Goal: Find specific page/section: Find specific page/section

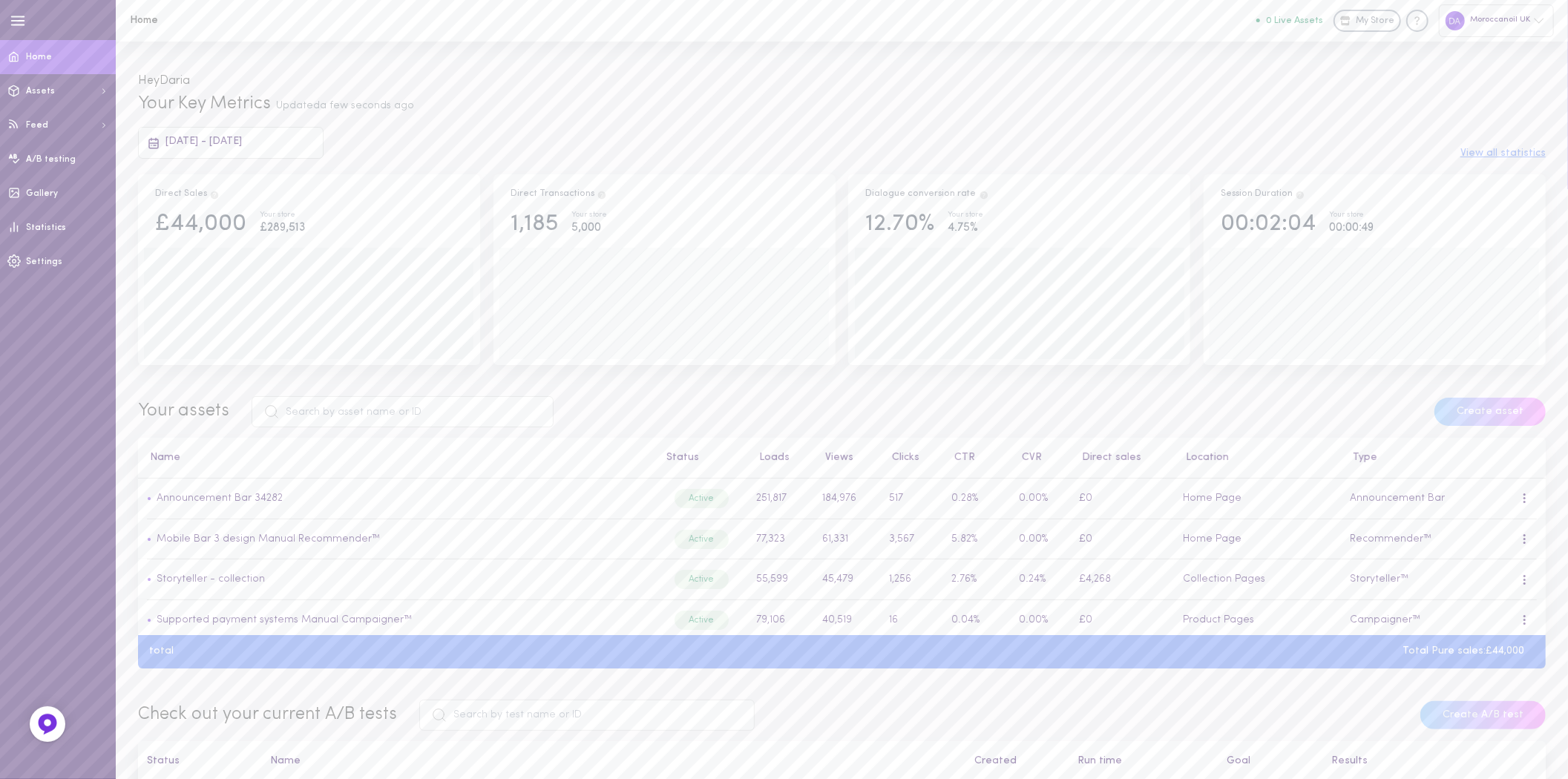
click at [1499, 26] on div "Moroccanoil UK" at bounding box center [1496, 21] width 115 height 32
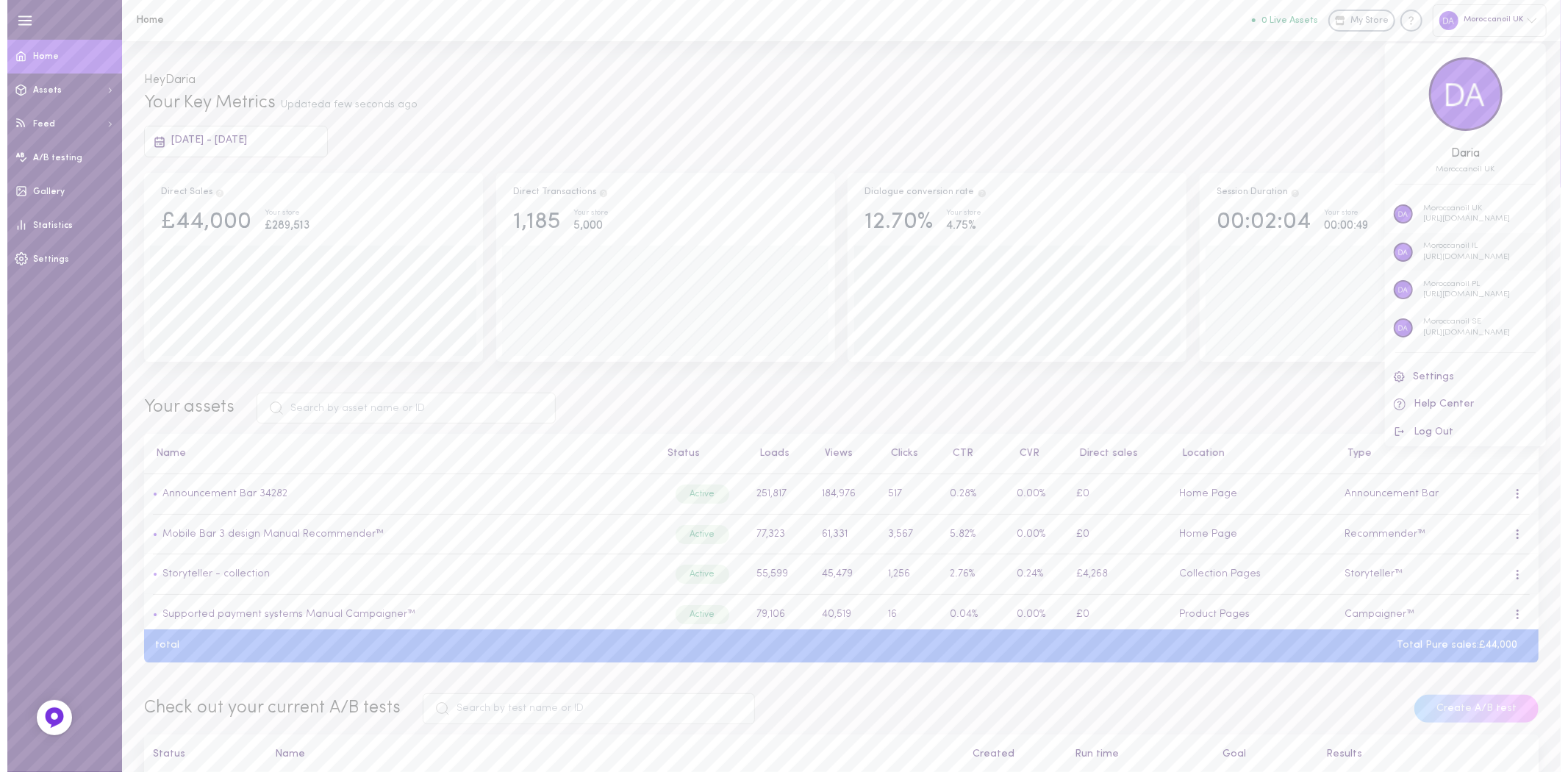
scroll to position [42, 0]
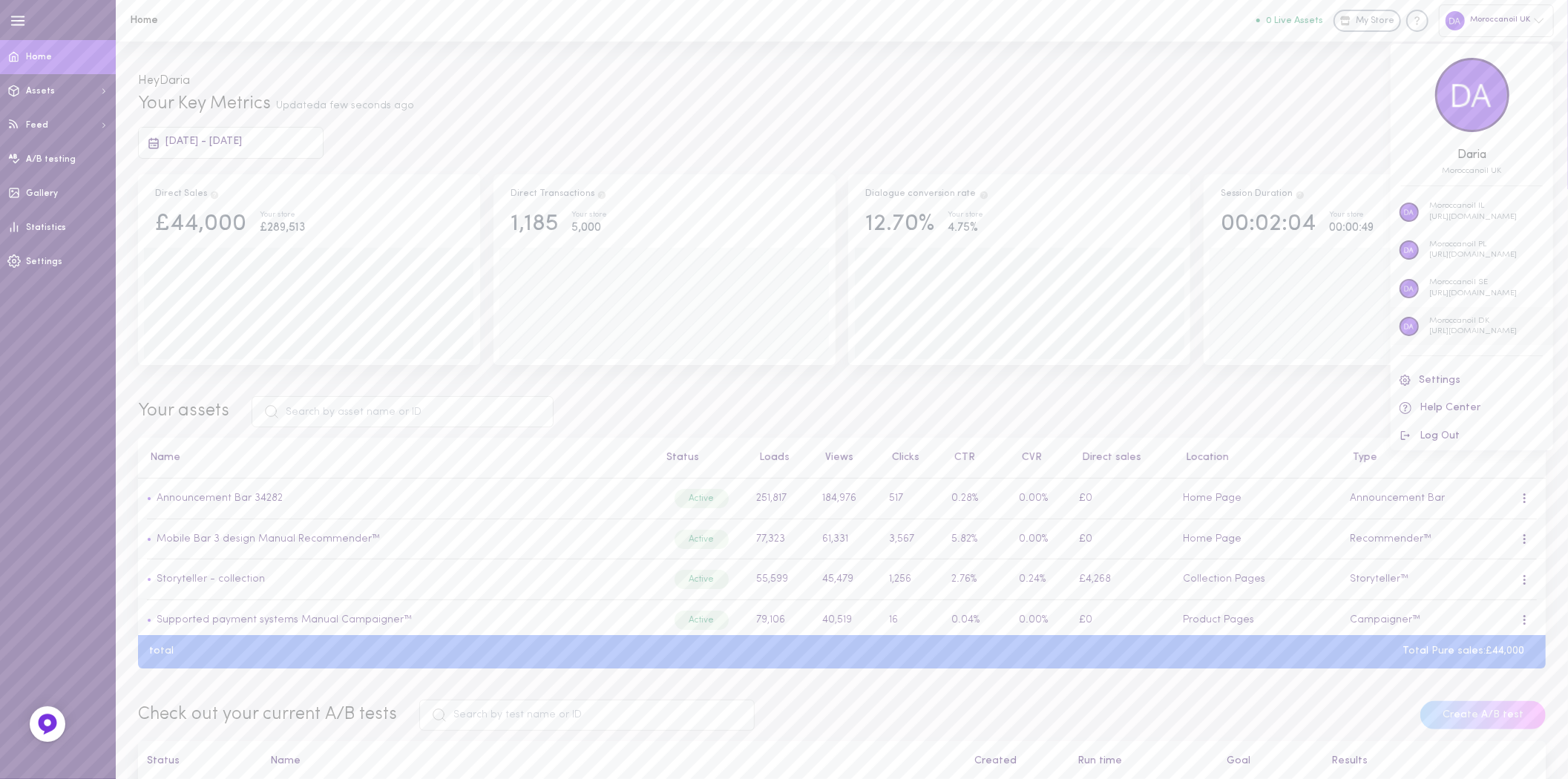
click at [1467, 316] on p "Moroccanoil DK" at bounding box center [1472, 322] width 87 height 11
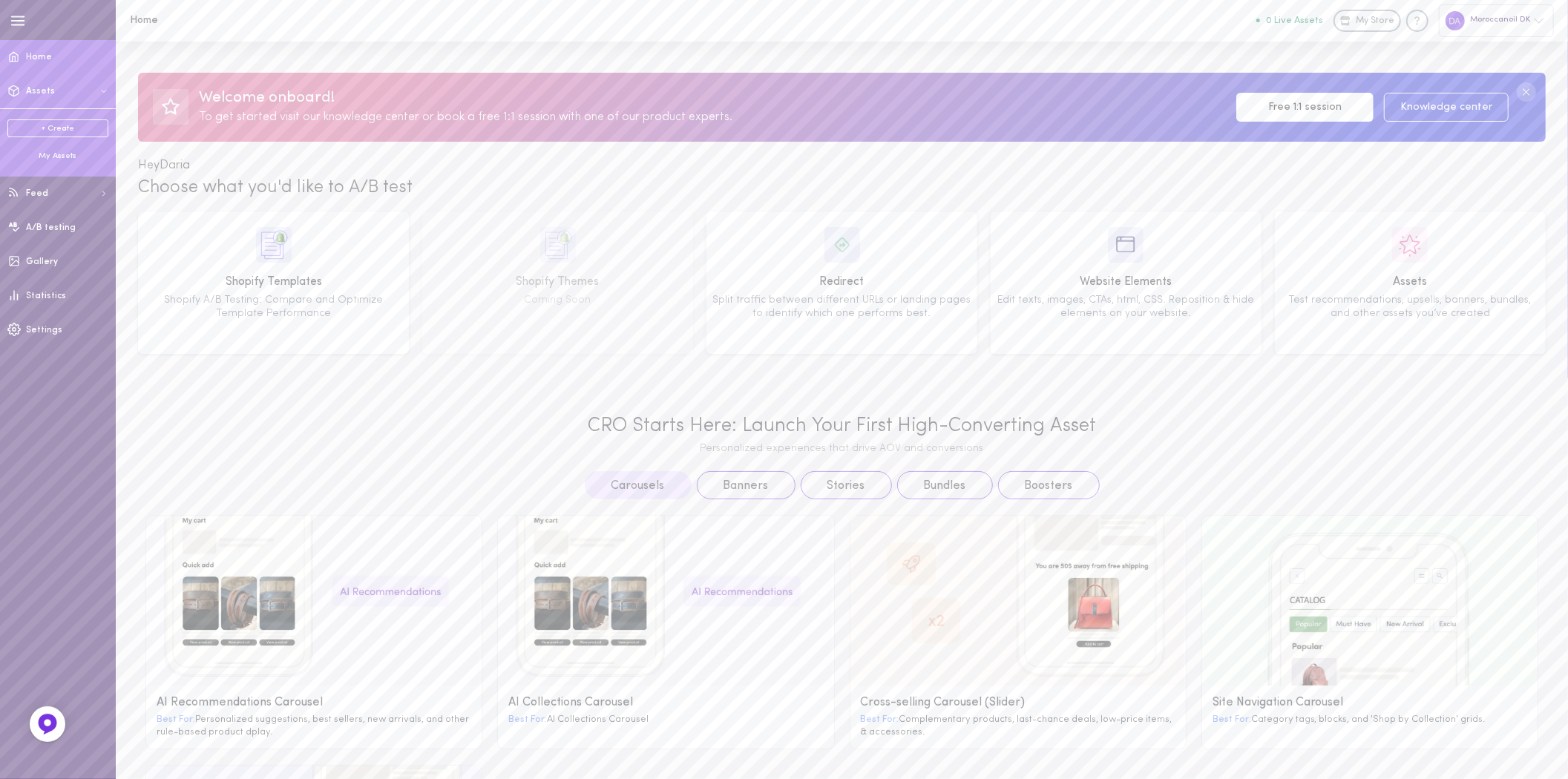
click at [72, 154] on div "My Assets" at bounding box center [58, 156] width 101 height 11
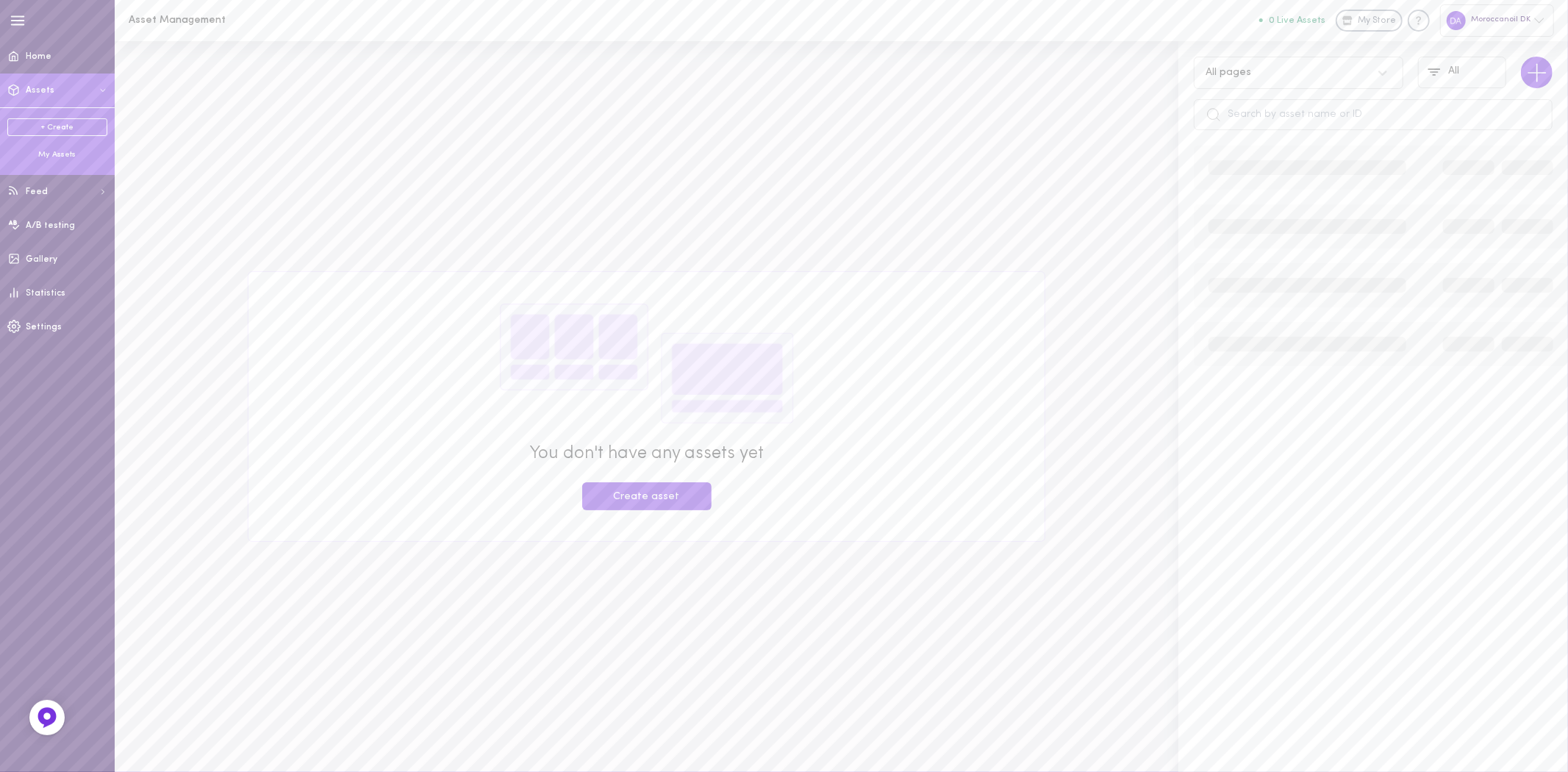
click at [1516, 13] on div "Moroccanoil DK" at bounding box center [1497, 21] width 114 height 32
click at [1478, 317] on p "Moroccanoil SE" at bounding box center [1474, 323] width 86 height 11
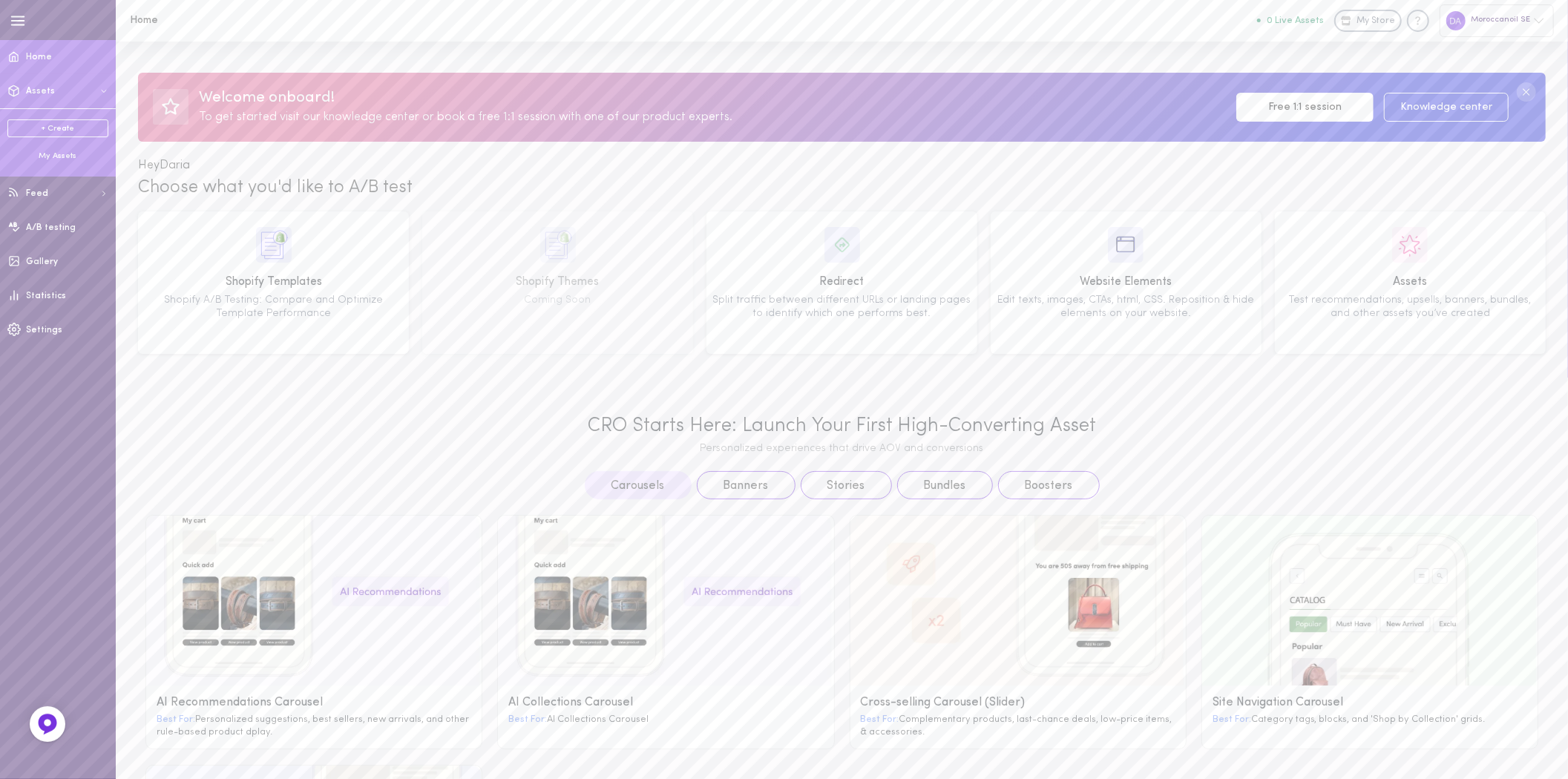
click at [56, 95] on button "Assets" at bounding box center [58, 91] width 116 height 34
click at [58, 86] on button "Assets" at bounding box center [58, 91] width 116 height 34
click at [61, 149] on ul "+ Create My Assets" at bounding box center [58, 140] width 101 height 42
click at [63, 159] on div "My Assets" at bounding box center [58, 156] width 101 height 11
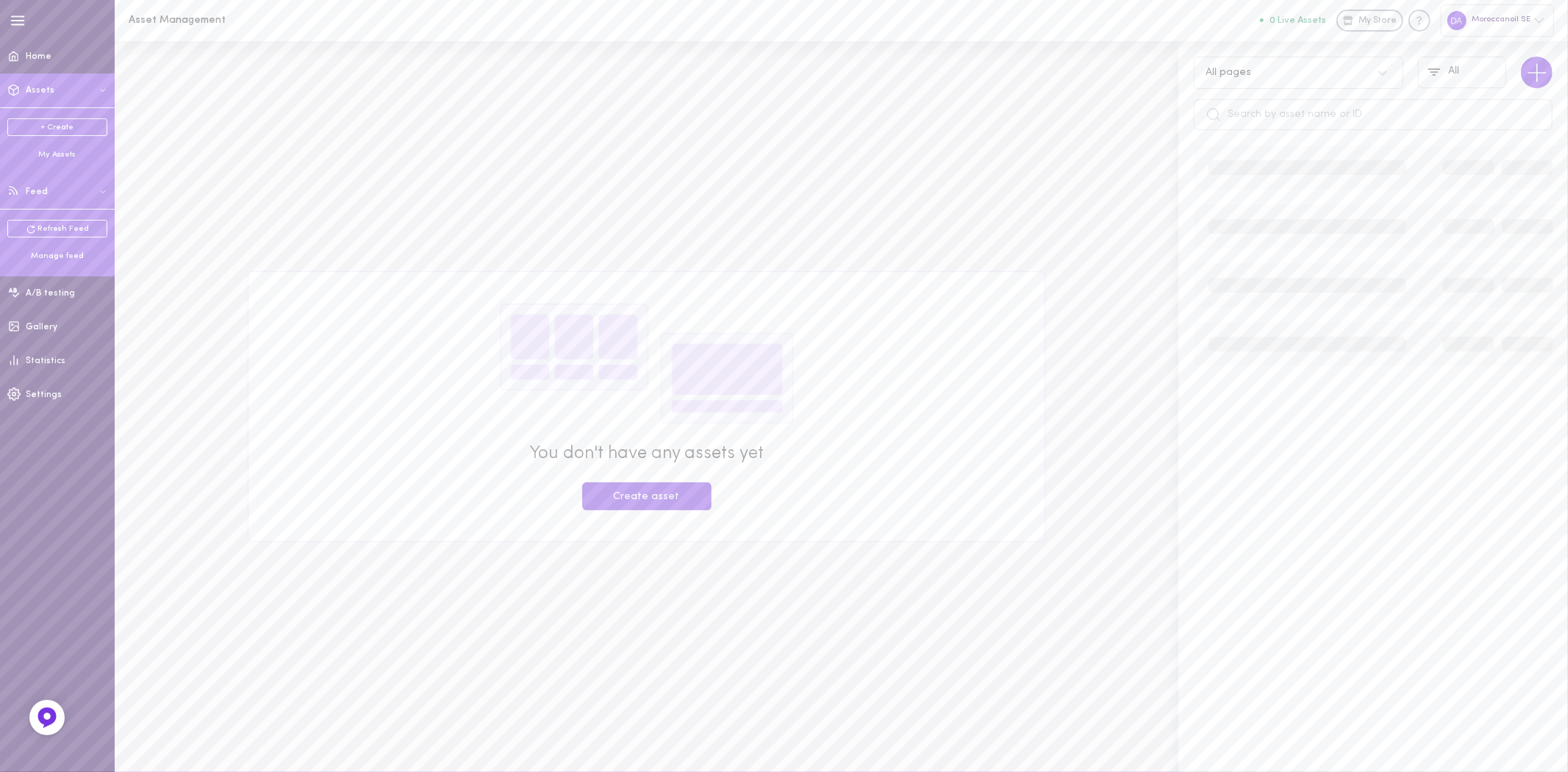
click at [55, 188] on button "Feed" at bounding box center [57, 192] width 115 height 34
click at [55, 190] on button "Feed" at bounding box center [57, 192] width 115 height 34
click at [57, 255] on div "Manage feed" at bounding box center [57, 256] width 100 height 11
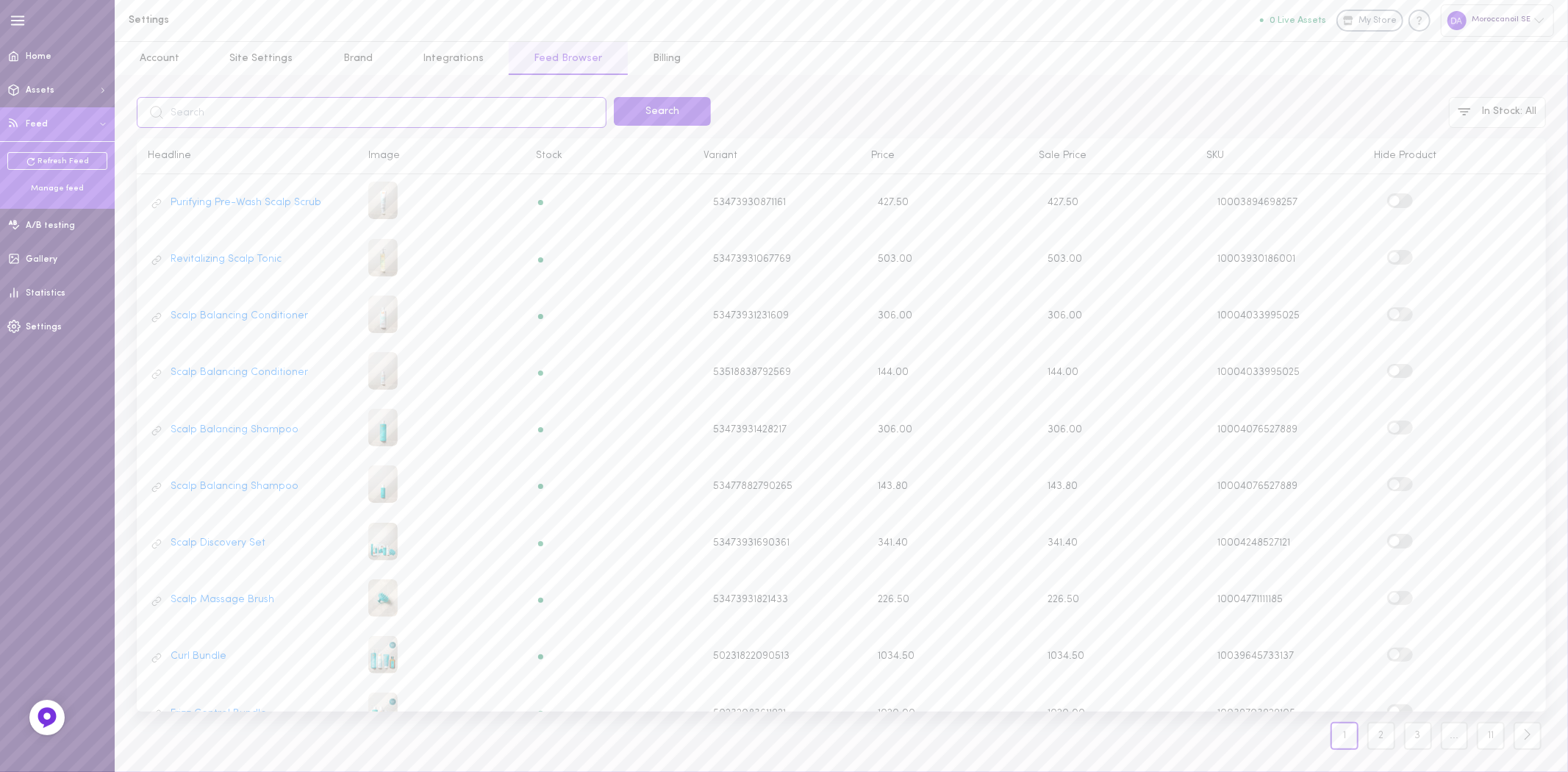
click at [378, 117] on input "text" at bounding box center [371, 112] width 470 height 31
paste input "Moisture Repair Conditioner-70 ml"
type input "Moisture Repair Conditioner-70 ml"
click at [675, 116] on button "Search" at bounding box center [662, 111] width 97 height 29
